Goal: Task Accomplishment & Management: Manage account settings

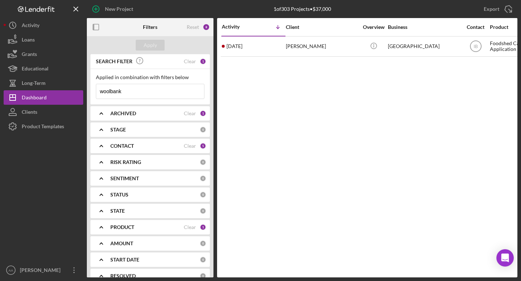
click at [157, 116] on div "ARCHIVED" at bounding box center [146, 114] width 73 height 6
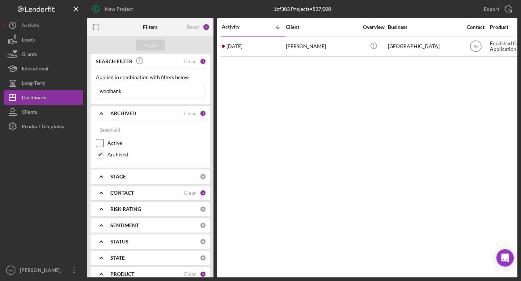
click at [97, 143] on input "Active" at bounding box center [99, 143] width 7 height 7
checkbox input "true"
click at [99, 158] on input "Archived" at bounding box center [99, 154] width 7 height 7
checkbox input "false"
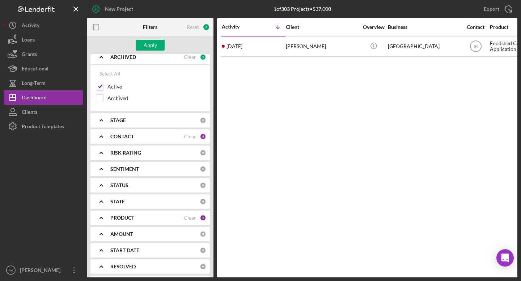
scroll to position [57, 0]
click at [141, 219] on div "PRODUCT" at bounding box center [146, 217] width 73 height 6
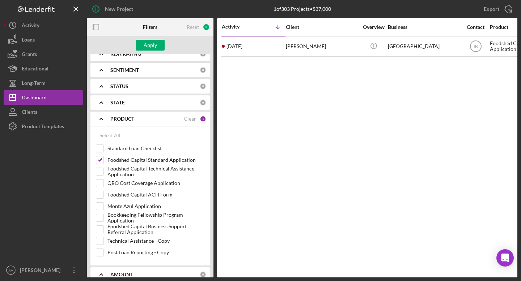
scroll to position [198, 0]
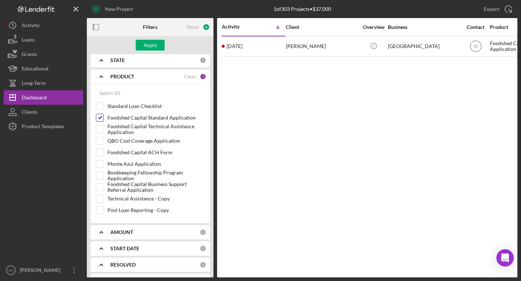
click at [98, 118] on input "Foodshed Capital Standard Application" at bounding box center [99, 117] width 7 height 7
checkbox input "false"
click at [99, 155] on input "Foodshed Capital ACH Form" at bounding box center [99, 152] width 7 height 7
checkbox input "true"
click at [154, 45] on div "Apply" at bounding box center [150, 45] width 13 height 11
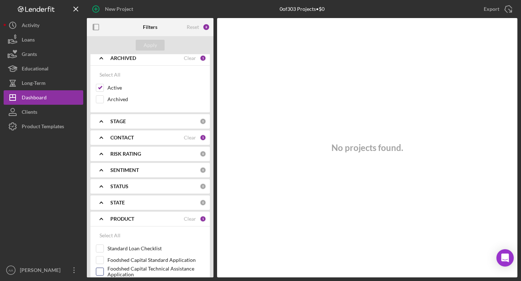
scroll to position [0, 0]
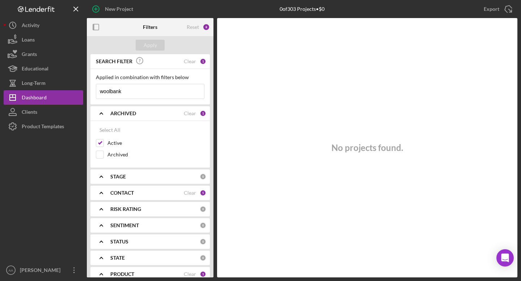
click at [106, 193] on icon "Icon/Expander" at bounding box center [101, 193] width 18 height 18
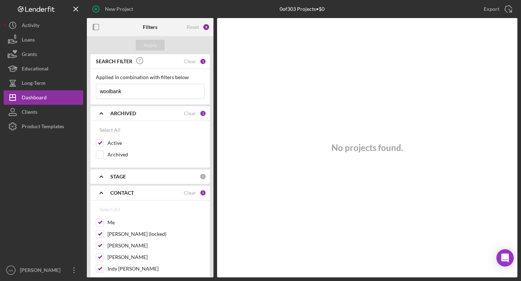
click at [106, 193] on icon "Icon/Expander" at bounding box center [101, 193] width 18 height 18
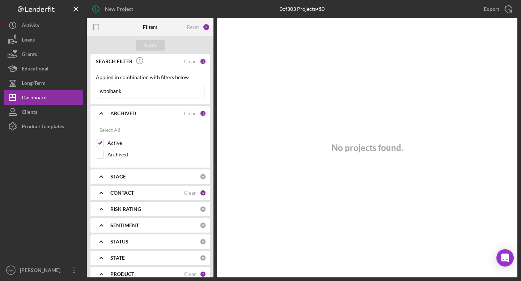
click at [160, 85] on input "woolbank" at bounding box center [150, 91] width 108 height 14
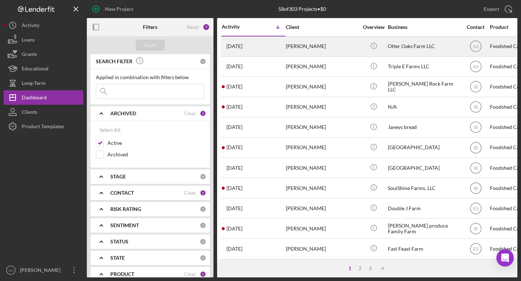
click at [349, 50] on div "[PERSON_NAME]" at bounding box center [322, 46] width 72 height 19
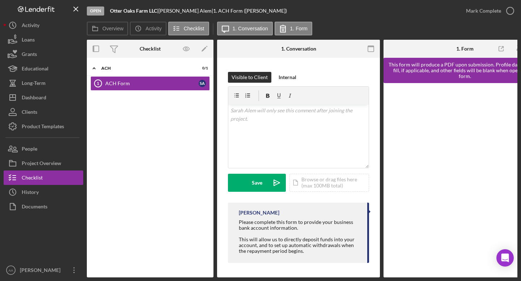
scroll to position [0, 29]
